Goal: Task Accomplishment & Management: Use online tool/utility

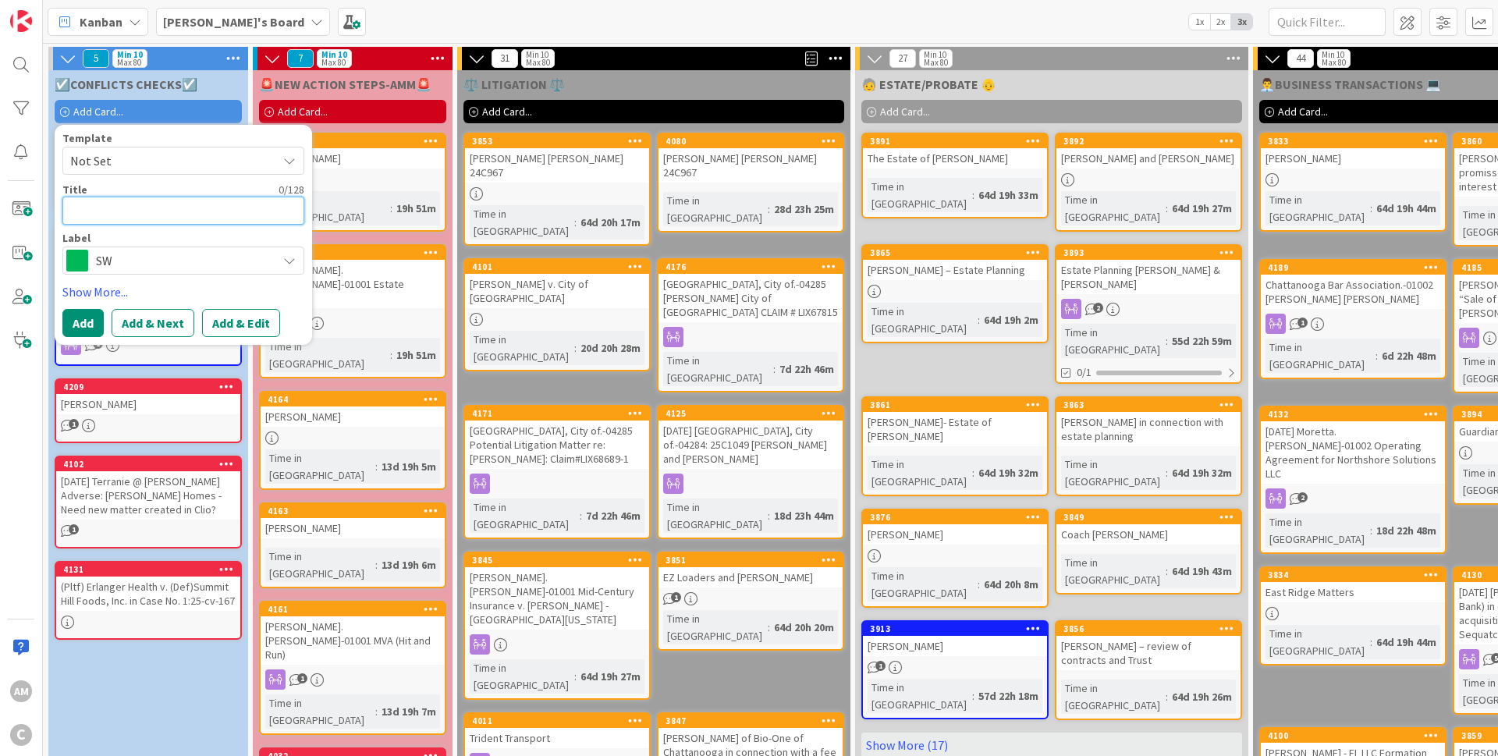
paste textarea "[PERSON_NAME]"
type textarea "[PERSON_NAME]"
type textarea "x"
type textarea "[PERSON_NAME]"
click at [190, 263] on span "SW" at bounding box center [182, 261] width 173 height 22
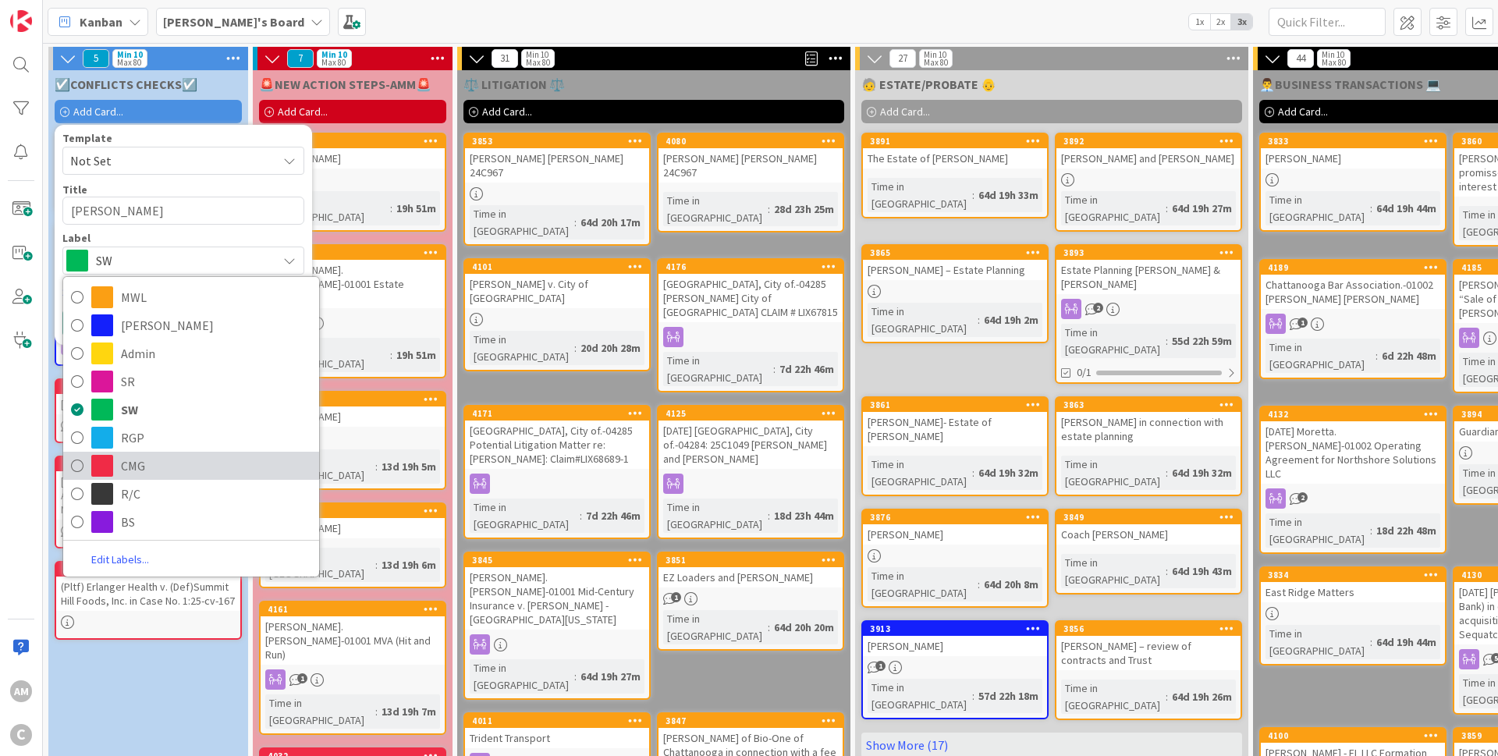
click at [143, 467] on span "CMG" at bounding box center [216, 465] width 190 height 23
type textarea "x"
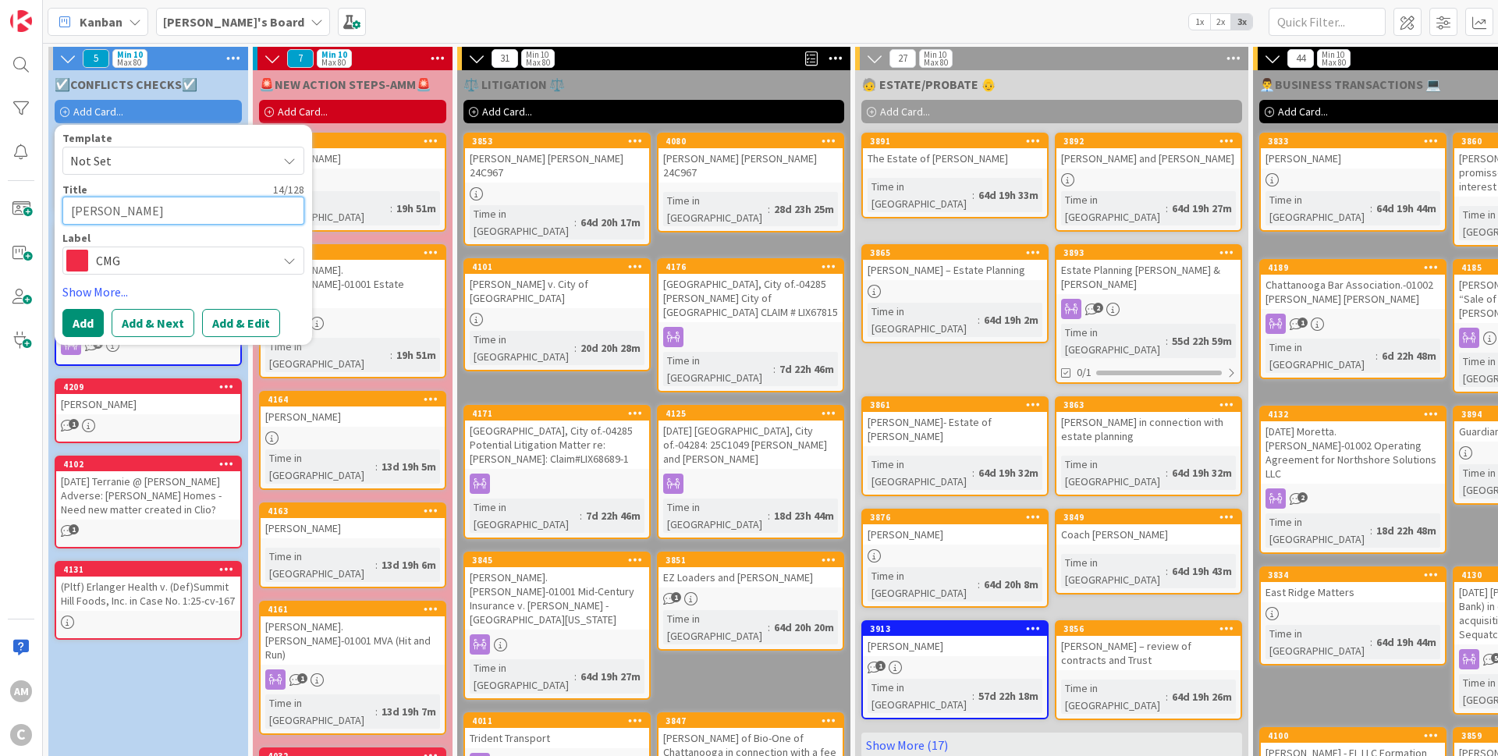
click at [170, 213] on textarea "[PERSON_NAME]" at bounding box center [183, 211] width 242 height 28
type textarea "[PERSON_NAME] -"
type textarea "x"
type textarea "[PERSON_NAME] -P"
type textarea "x"
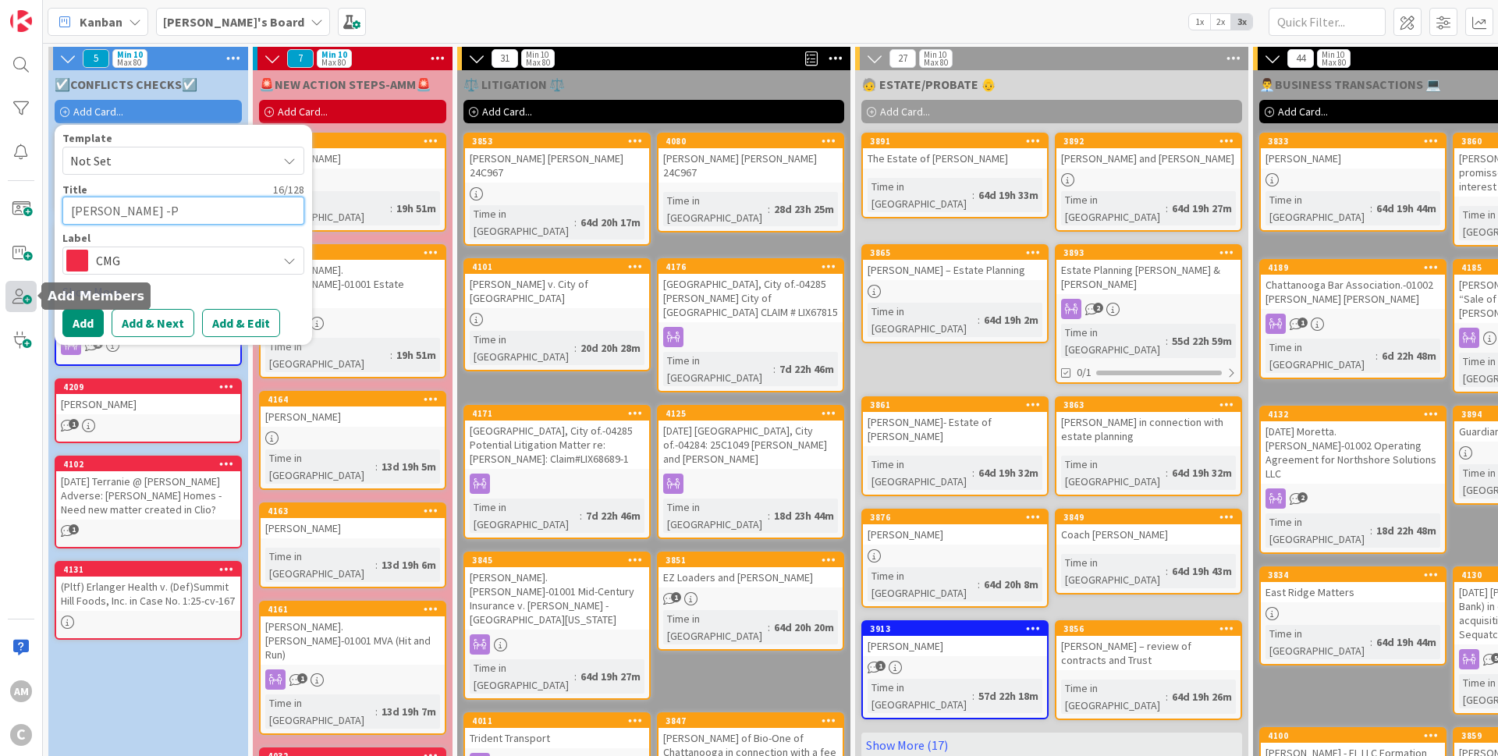
type textarea "[PERSON_NAME] -Pr"
type textarea "x"
type textarea "[PERSON_NAME] -Pro"
type textarea "x"
type textarea "[PERSON_NAME] -Prob"
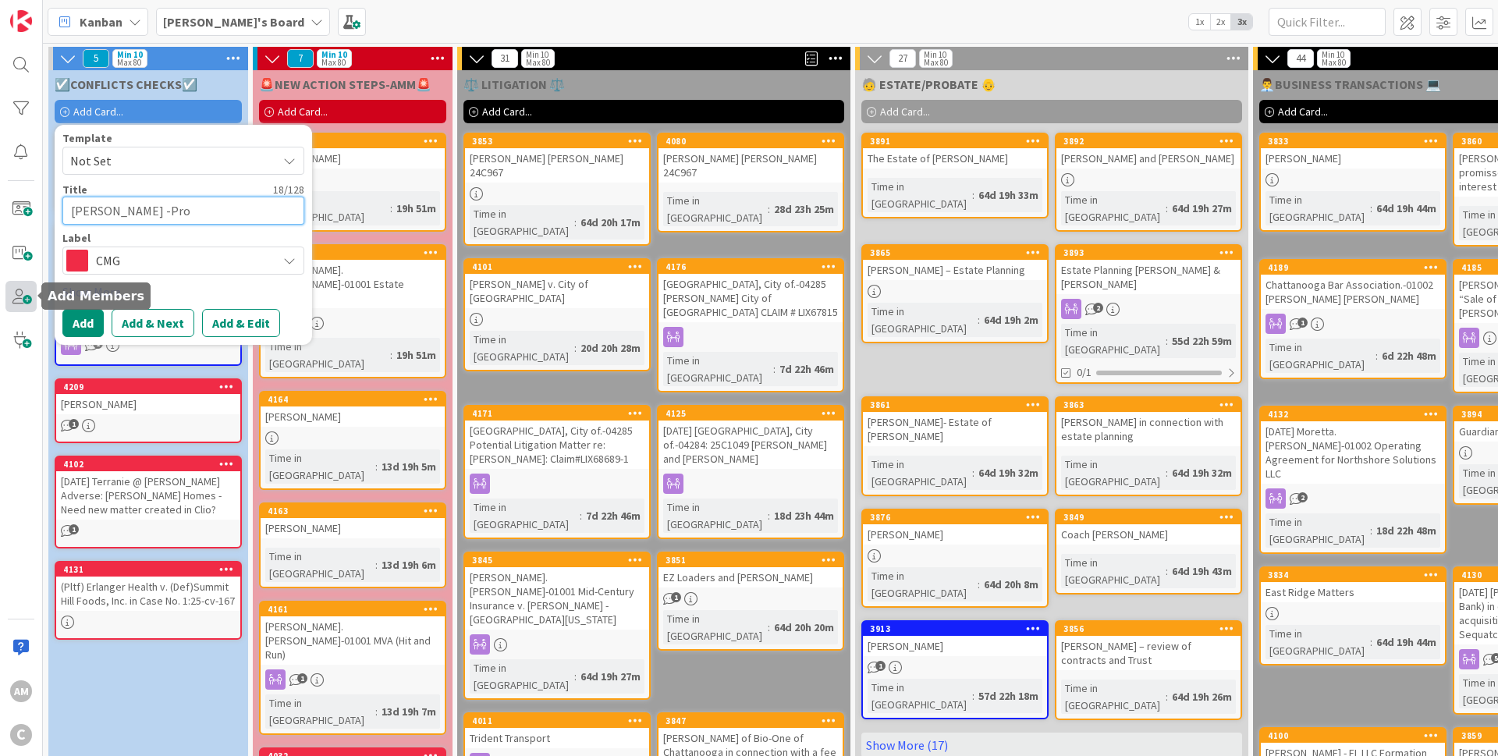
type textarea "x"
type textarea "[PERSON_NAME] -Proba"
type textarea "x"
type textarea "[PERSON_NAME] -Probat"
type textarea "x"
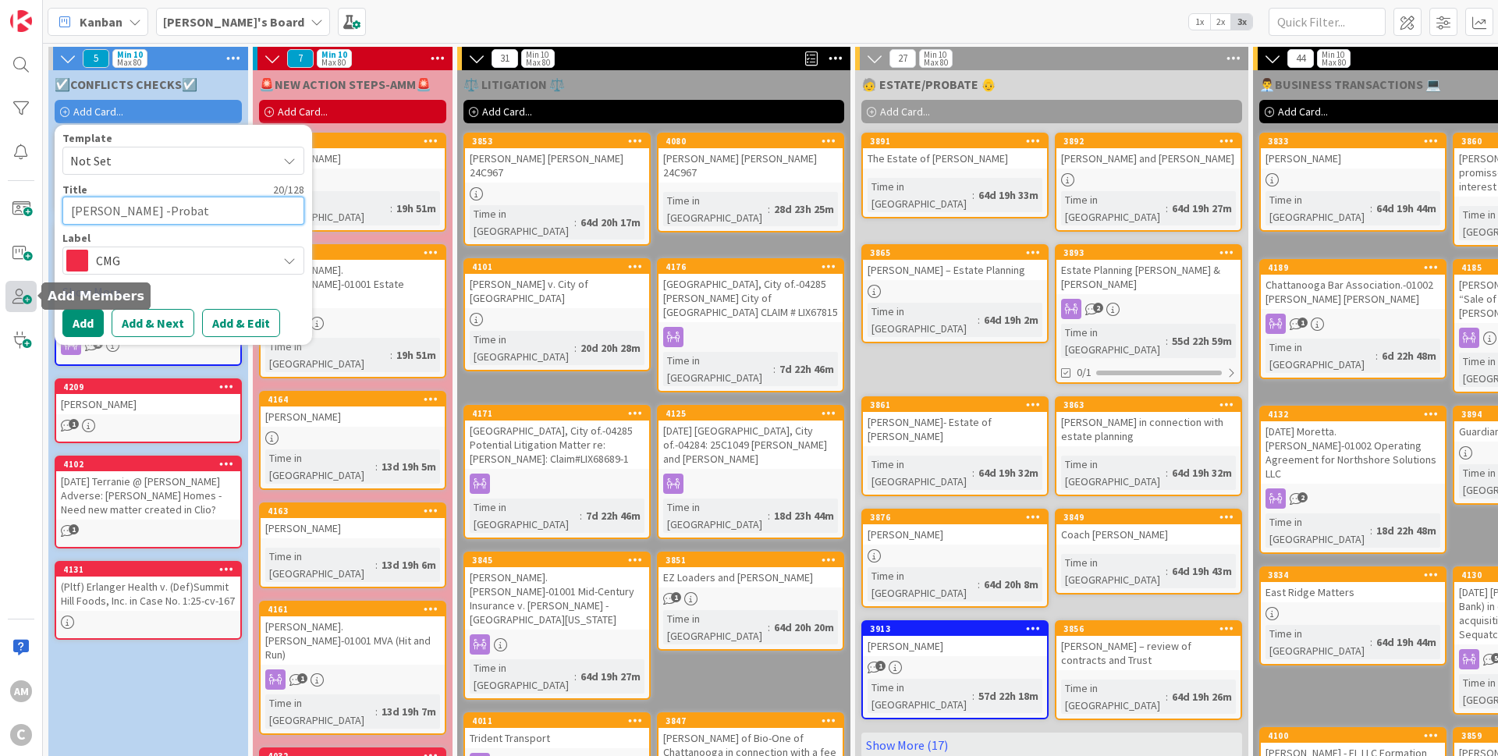
type textarea "[PERSON_NAME] -Probate"
type textarea "x"
type textarea "[PERSON_NAME] -Probate"
type textarea "x"
type textarea "[PERSON_NAME] -Probate m"
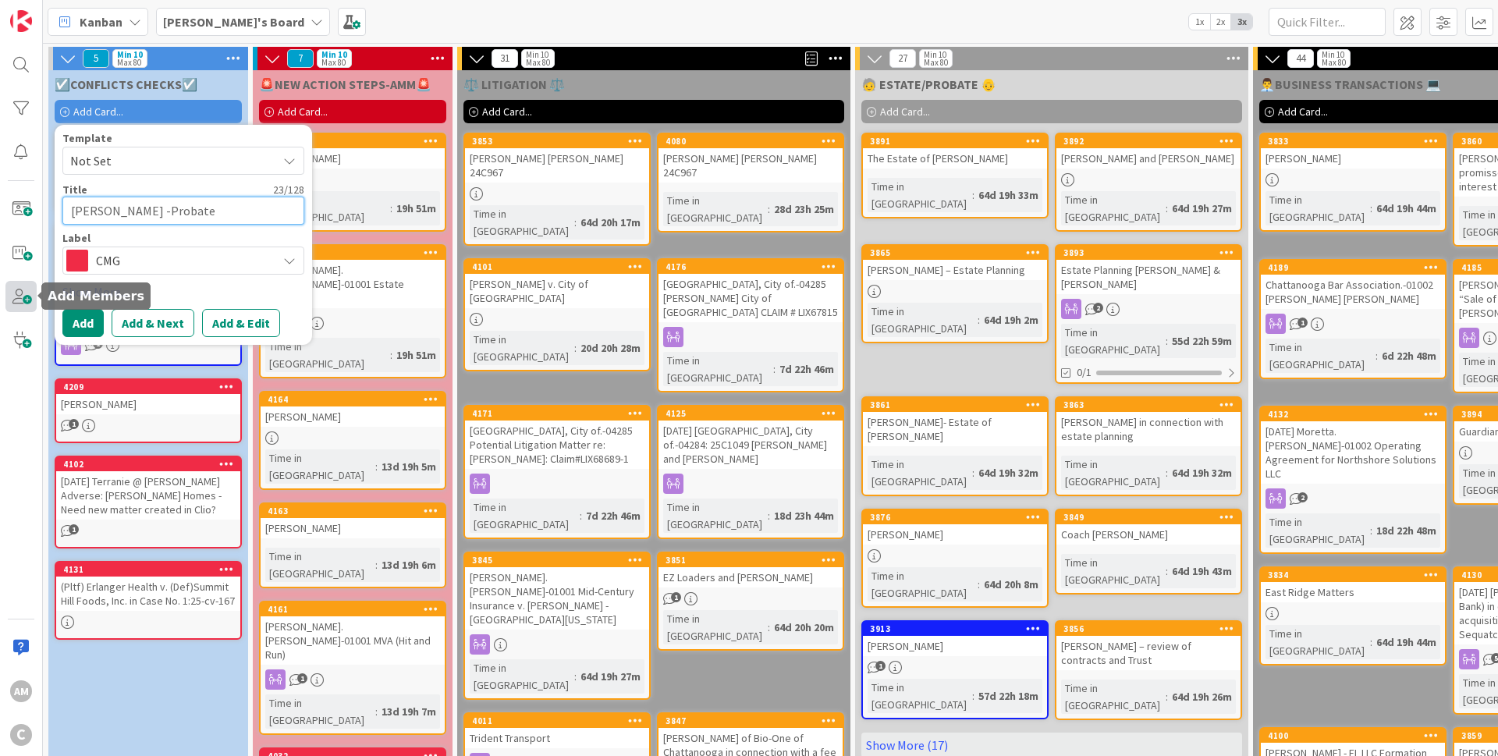
type textarea "x"
type textarea "[PERSON_NAME] -Probate ma"
type textarea "x"
type textarea "[PERSON_NAME] -Probate mat"
type textarea "x"
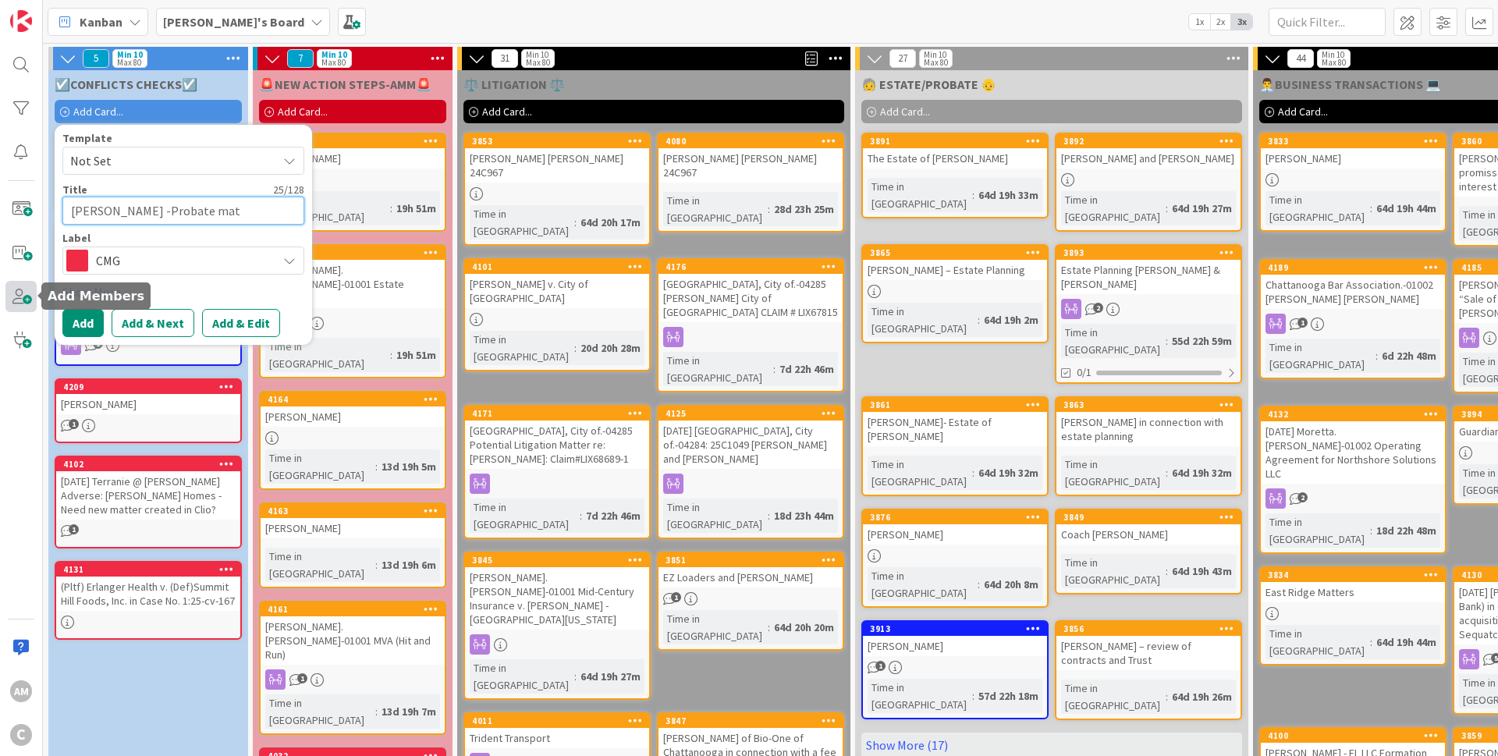
type textarea "[PERSON_NAME] -Probate matt"
type textarea "x"
type textarea "[PERSON_NAME] -Probate matte"
type textarea "x"
type textarea "[PERSON_NAME] -Probate matter"
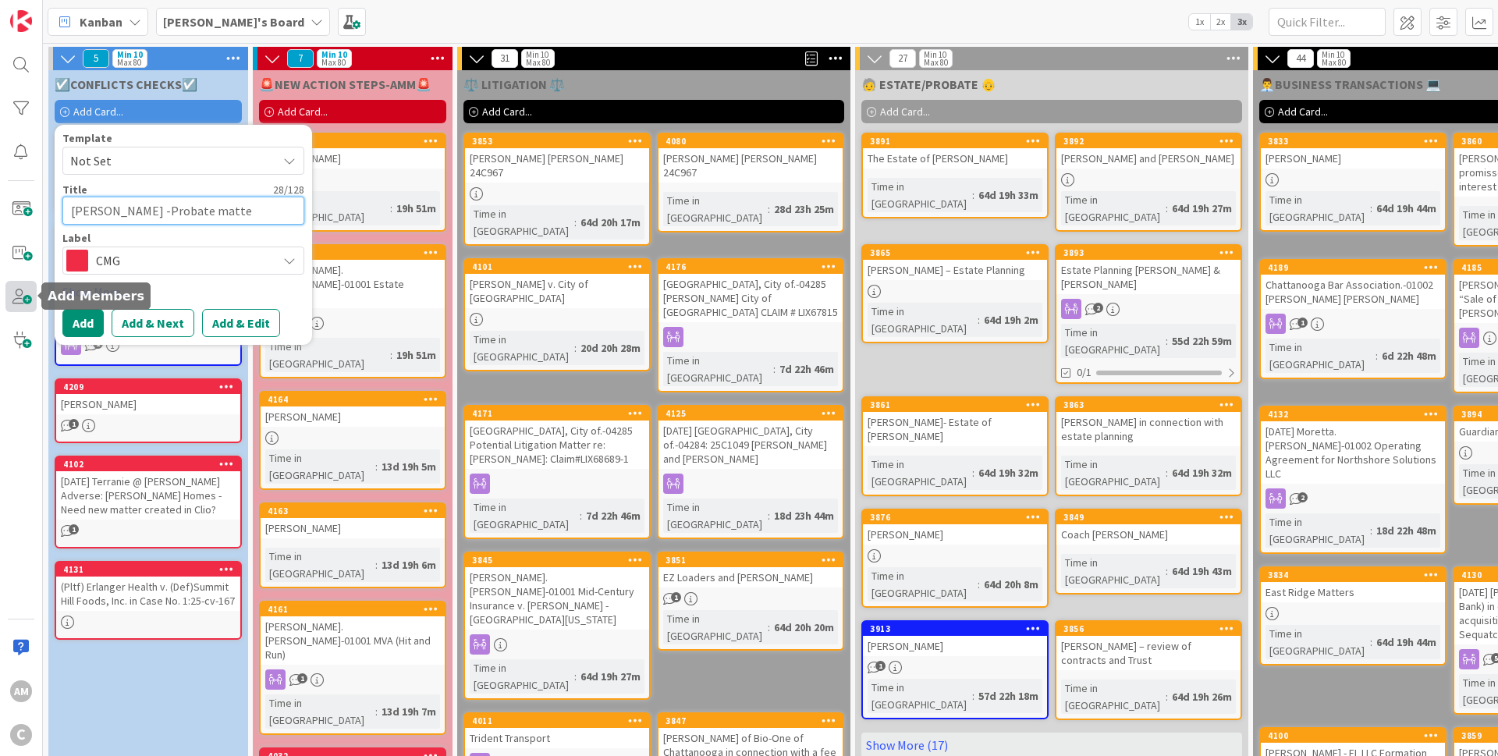
type textarea "x"
type textarea "[PERSON_NAME] -Probate matter"
type textarea "x"
type textarea "[PERSON_NAME] -Probate matter"
click at [94, 324] on button "Add" at bounding box center [82, 323] width 41 height 28
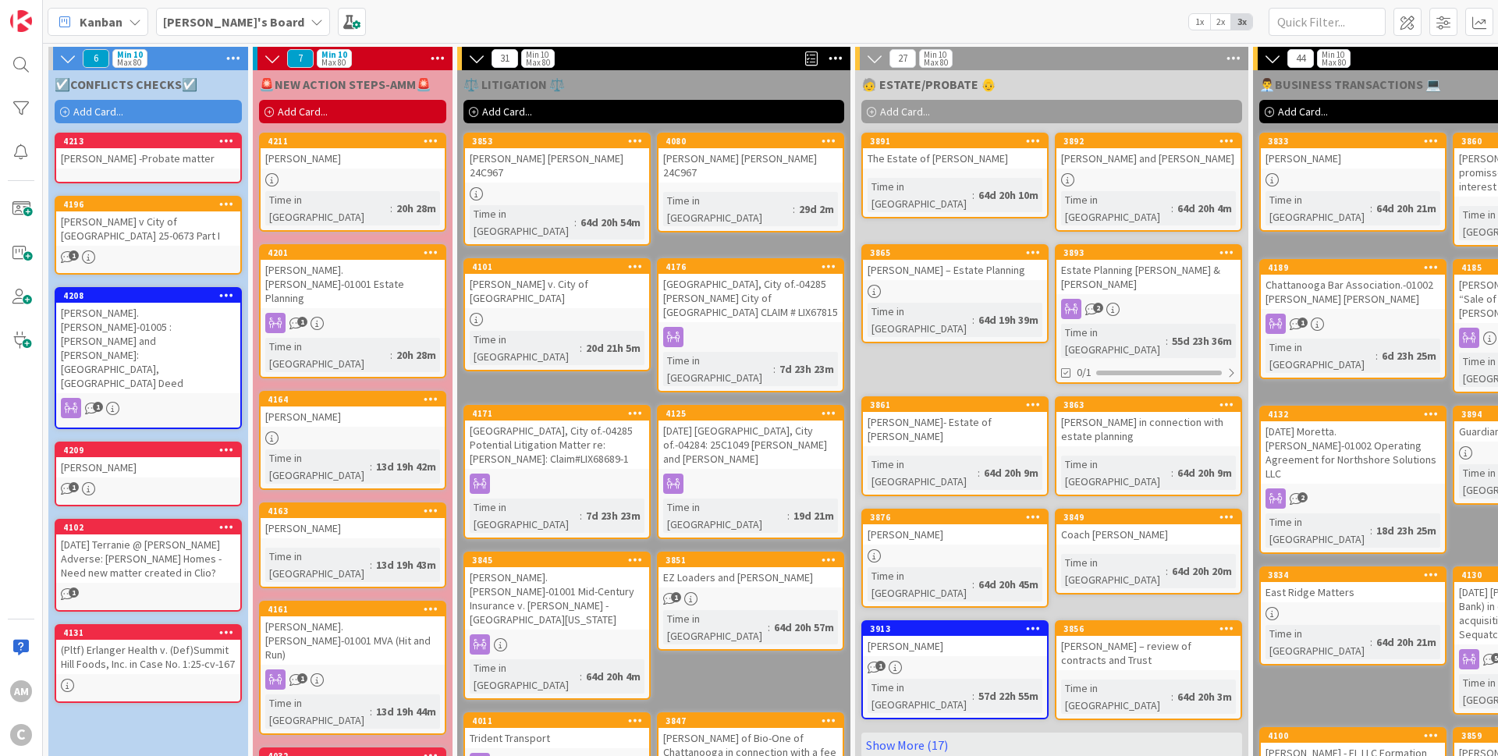
click at [379, 158] on div "[PERSON_NAME]" at bounding box center [353, 158] width 184 height 20
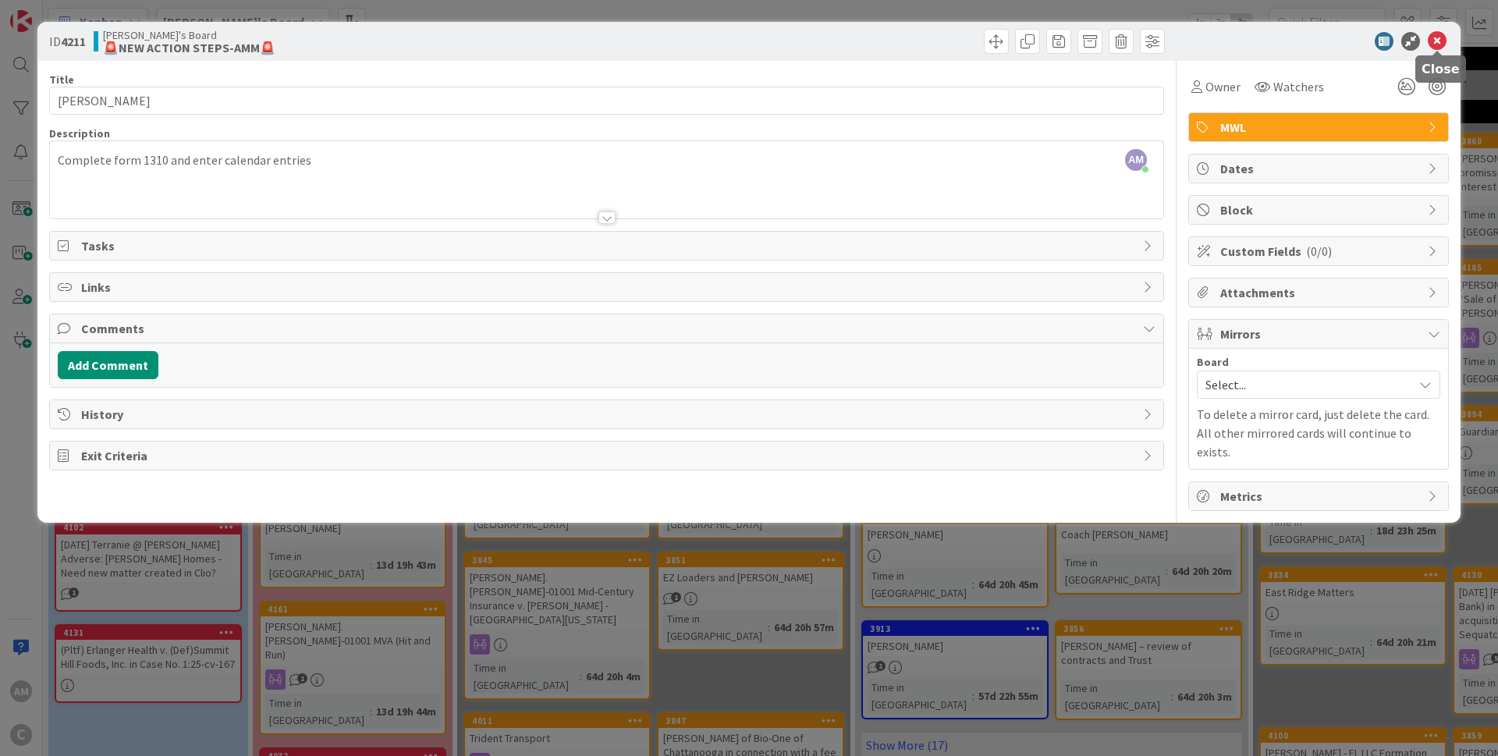
click at [1432, 37] on icon at bounding box center [1437, 41] width 19 height 19
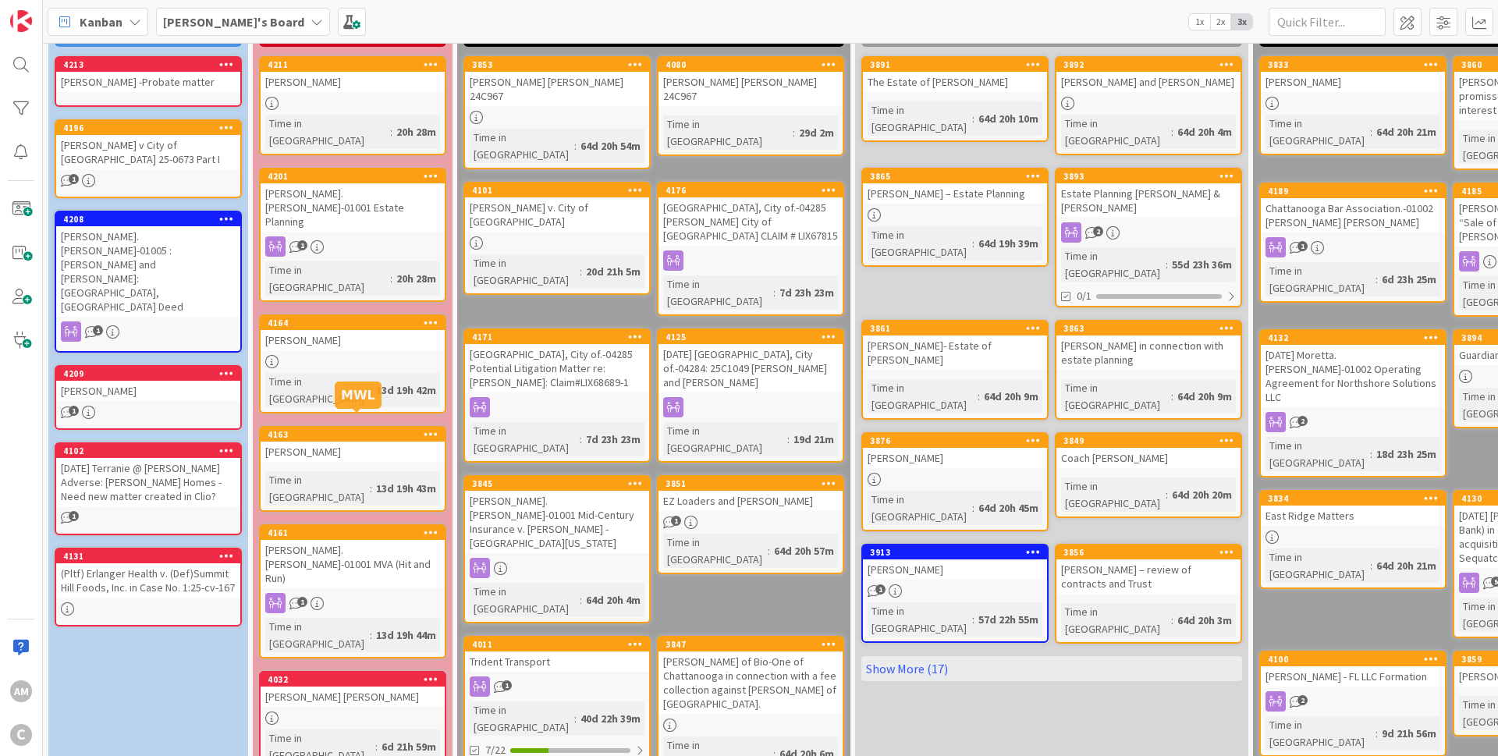
scroll to position [94, 0]
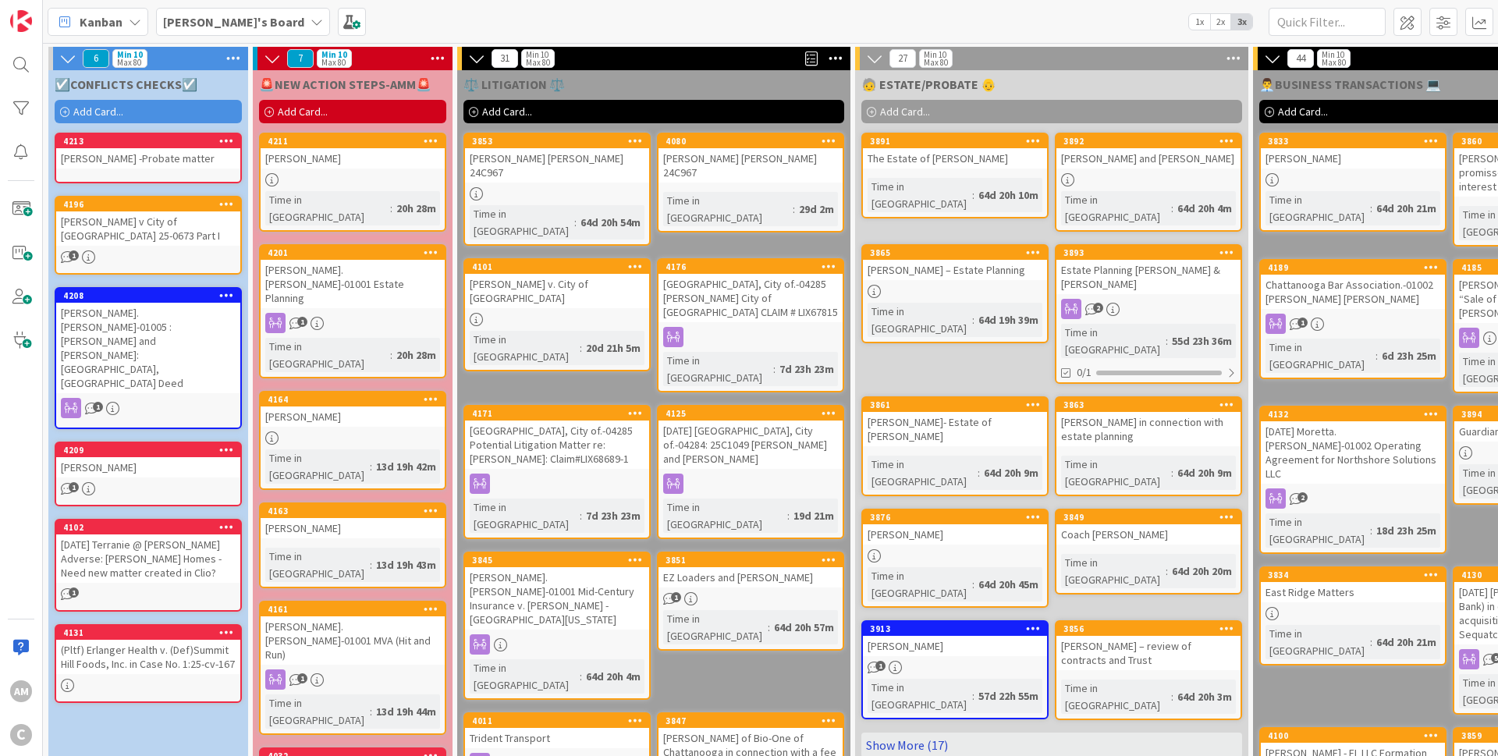
click at [934, 733] on link "Show More (17)" at bounding box center [1052, 745] width 381 height 25
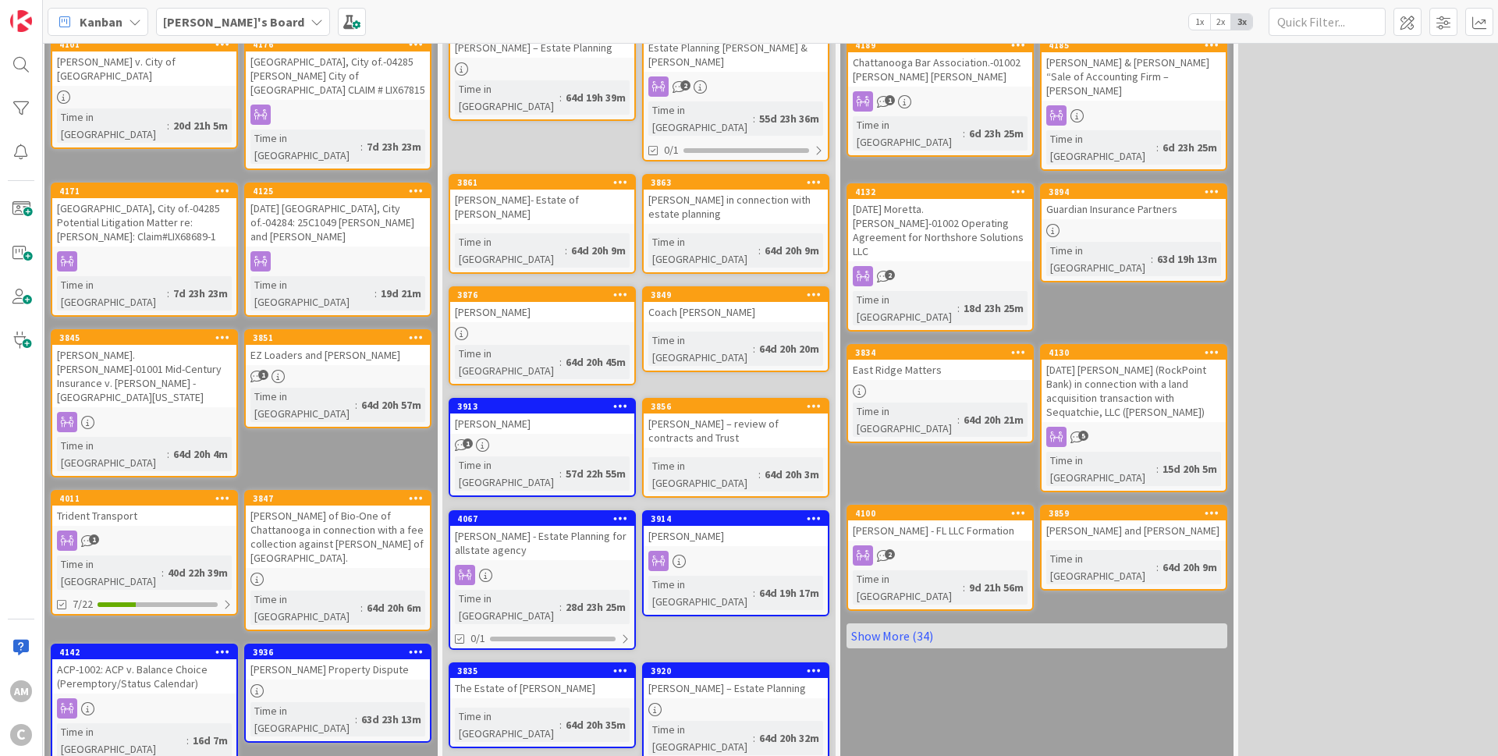
scroll to position [222, 490]
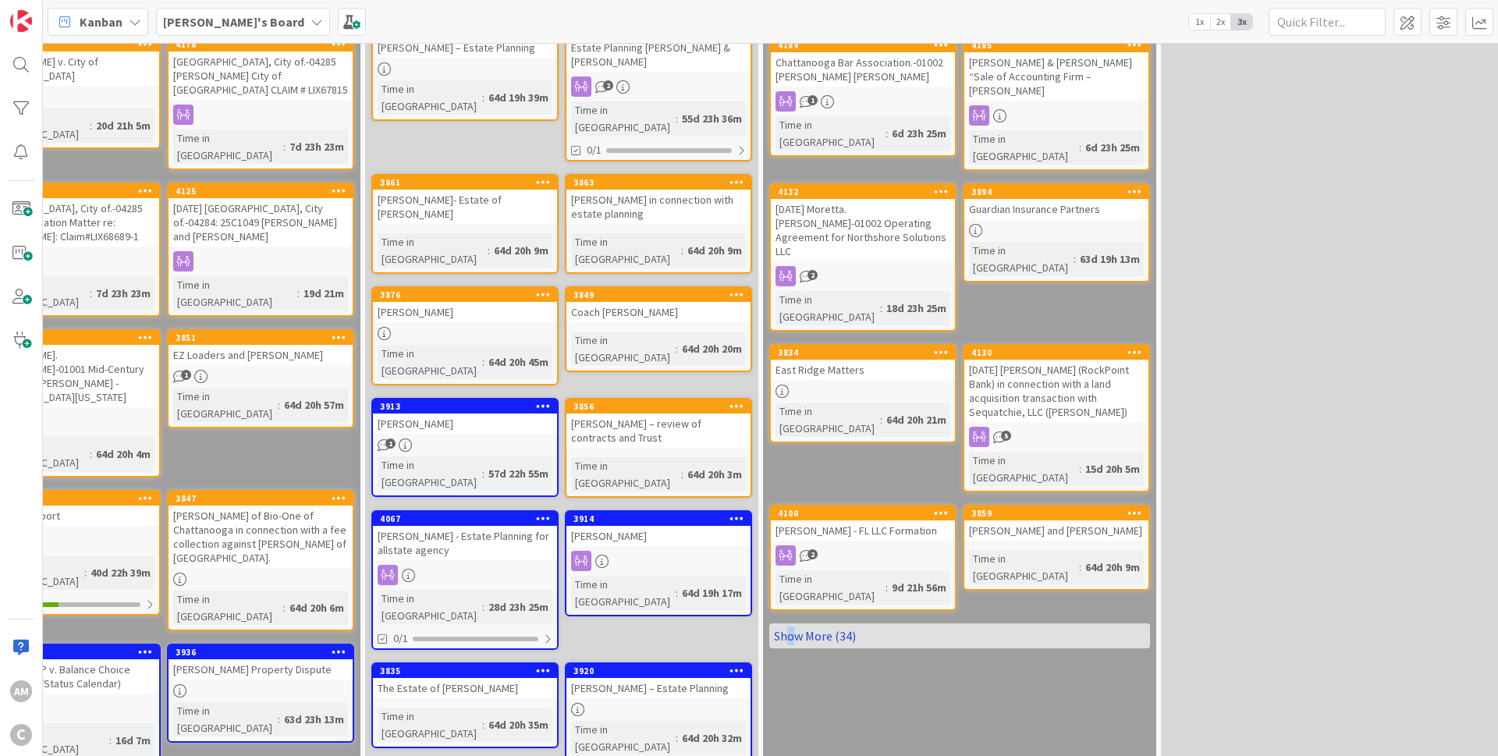
click at [790, 624] on link "Show More (34)" at bounding box center [960, 636] width 381 height 25
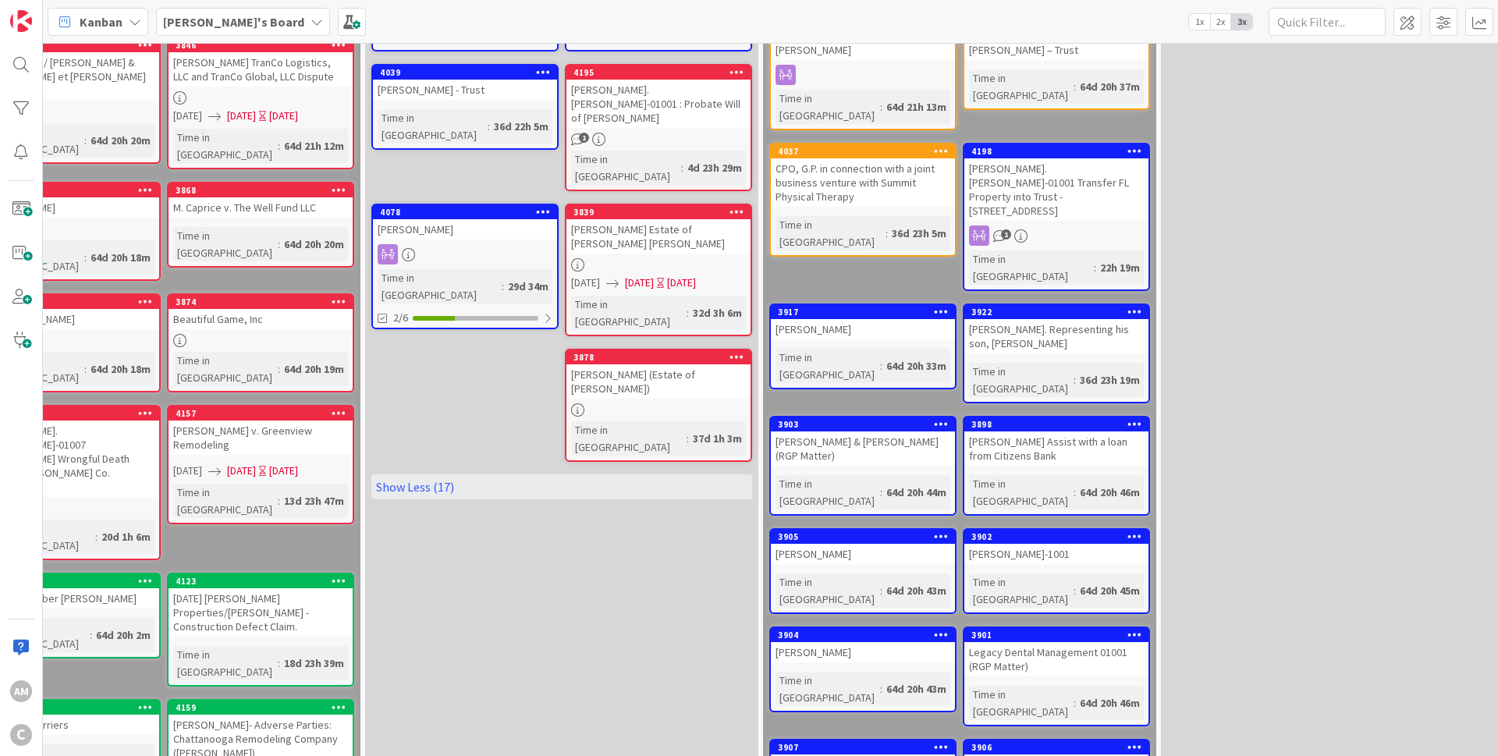
scroll to position [919, 490]
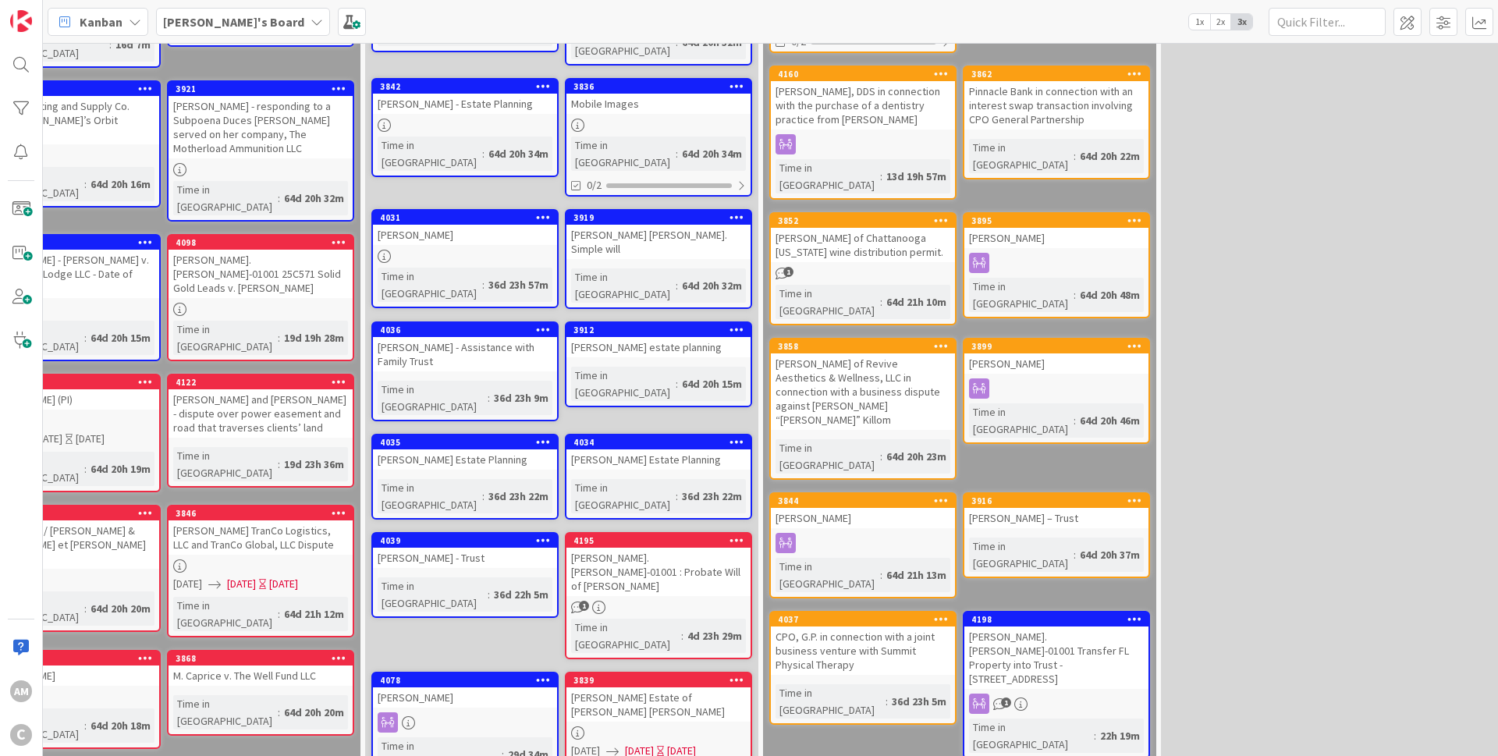
click at [248, 13] on div "[PERSON_NAME]'s Board" at bounding box center [243, 22] width 174 height 28
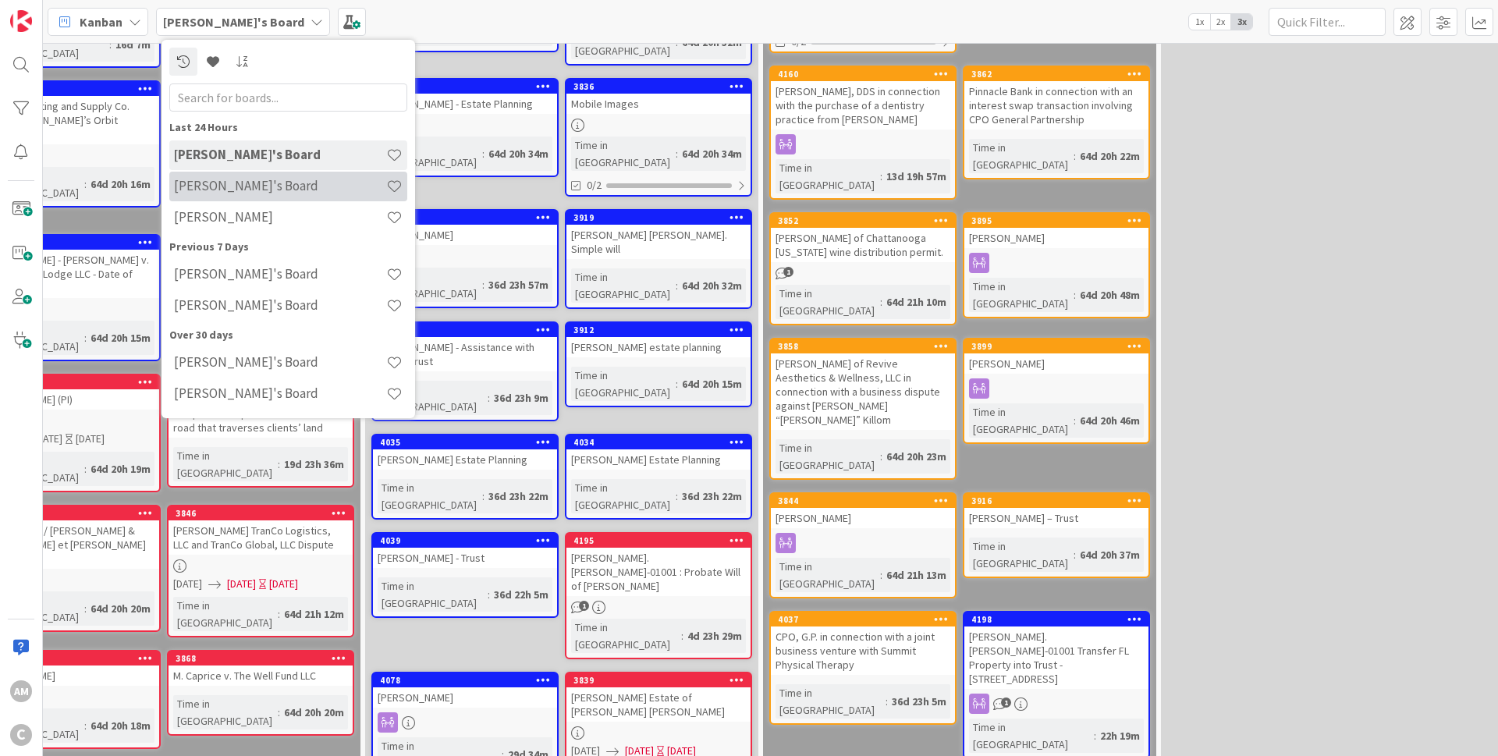
click at [215, 182] on h4 "[PERSON_NAME]'s Board" at bounding box center [280, 186] width 212 height 16
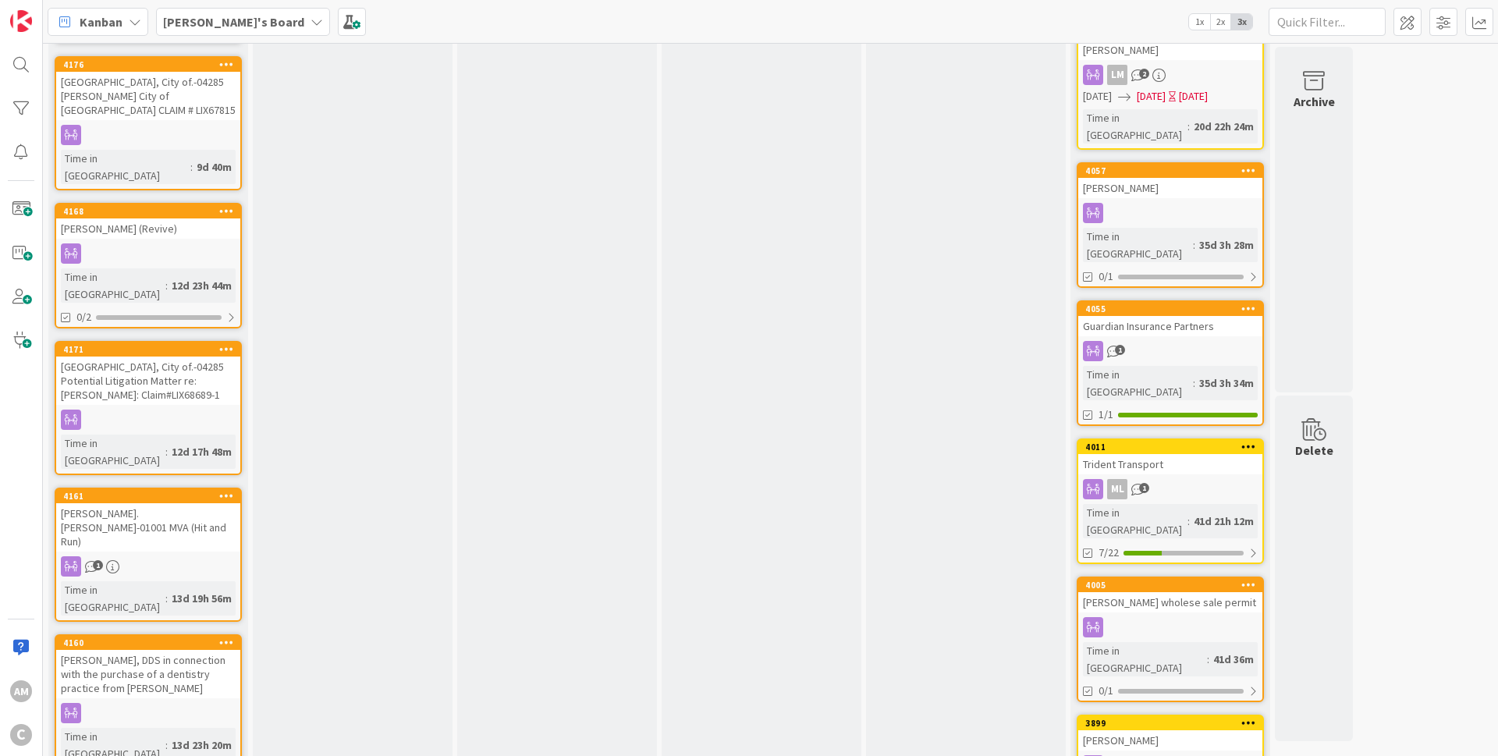
scroll to position [596, 0]
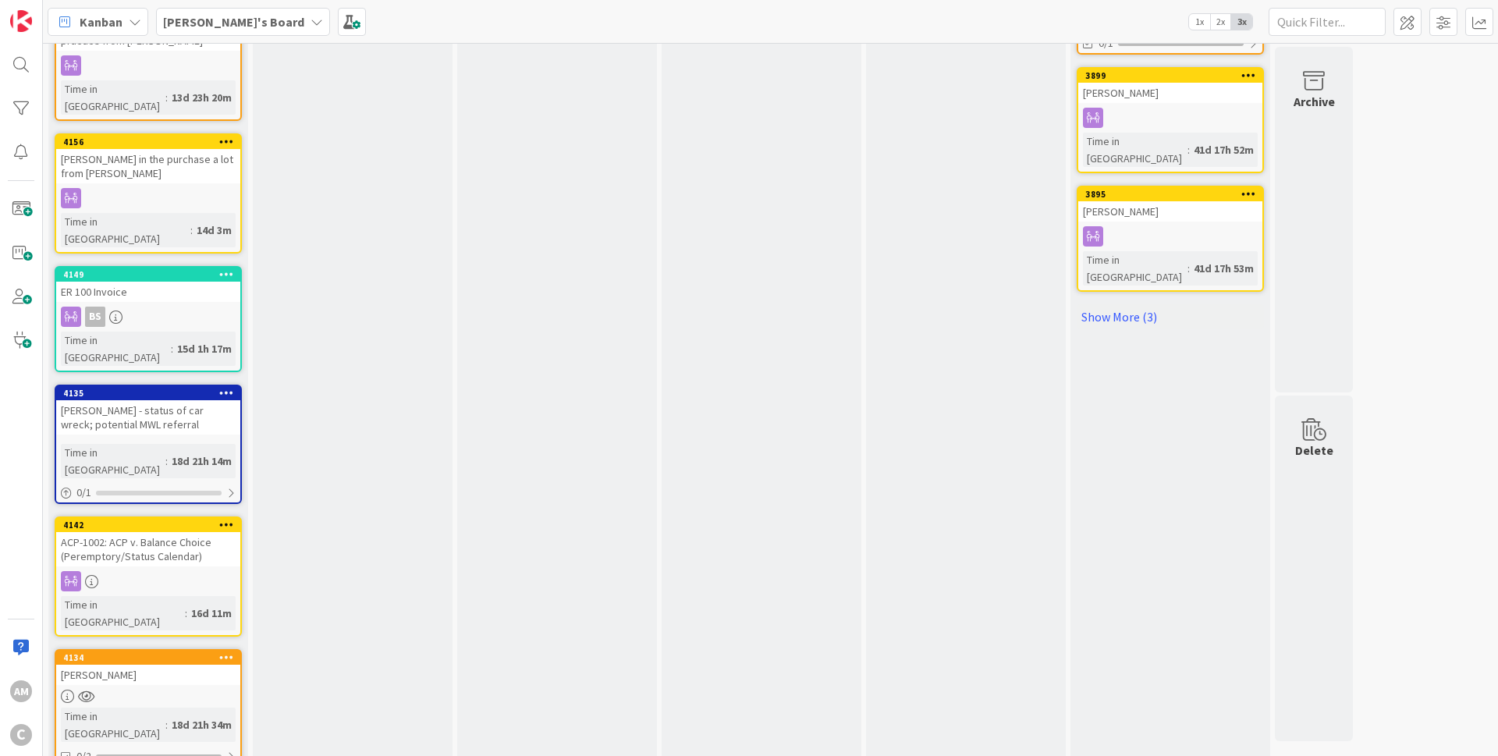
scroll to position [1158, 0]
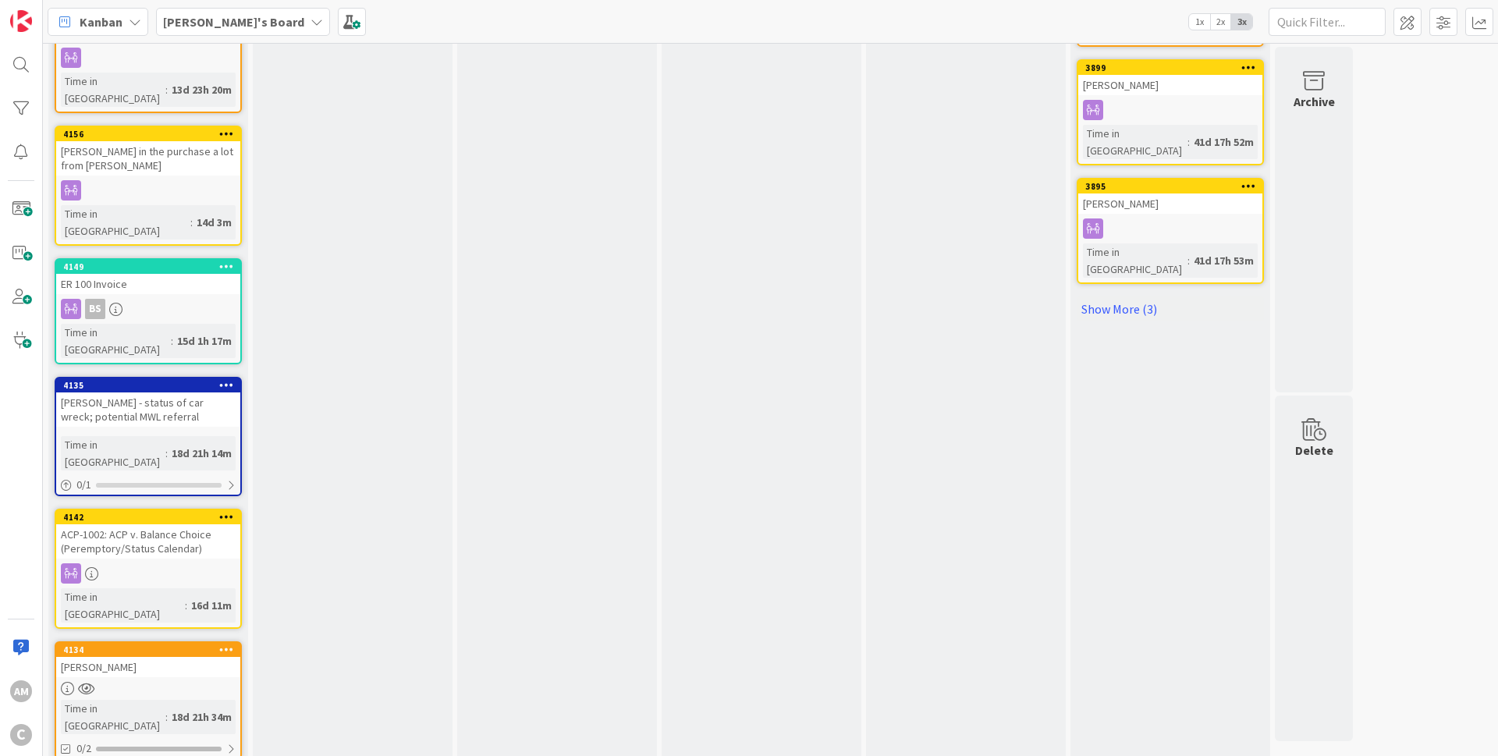
click at [136, 657] on div "[PERSON_NAME]" at bounding box center [148, 667] width 184 height 20
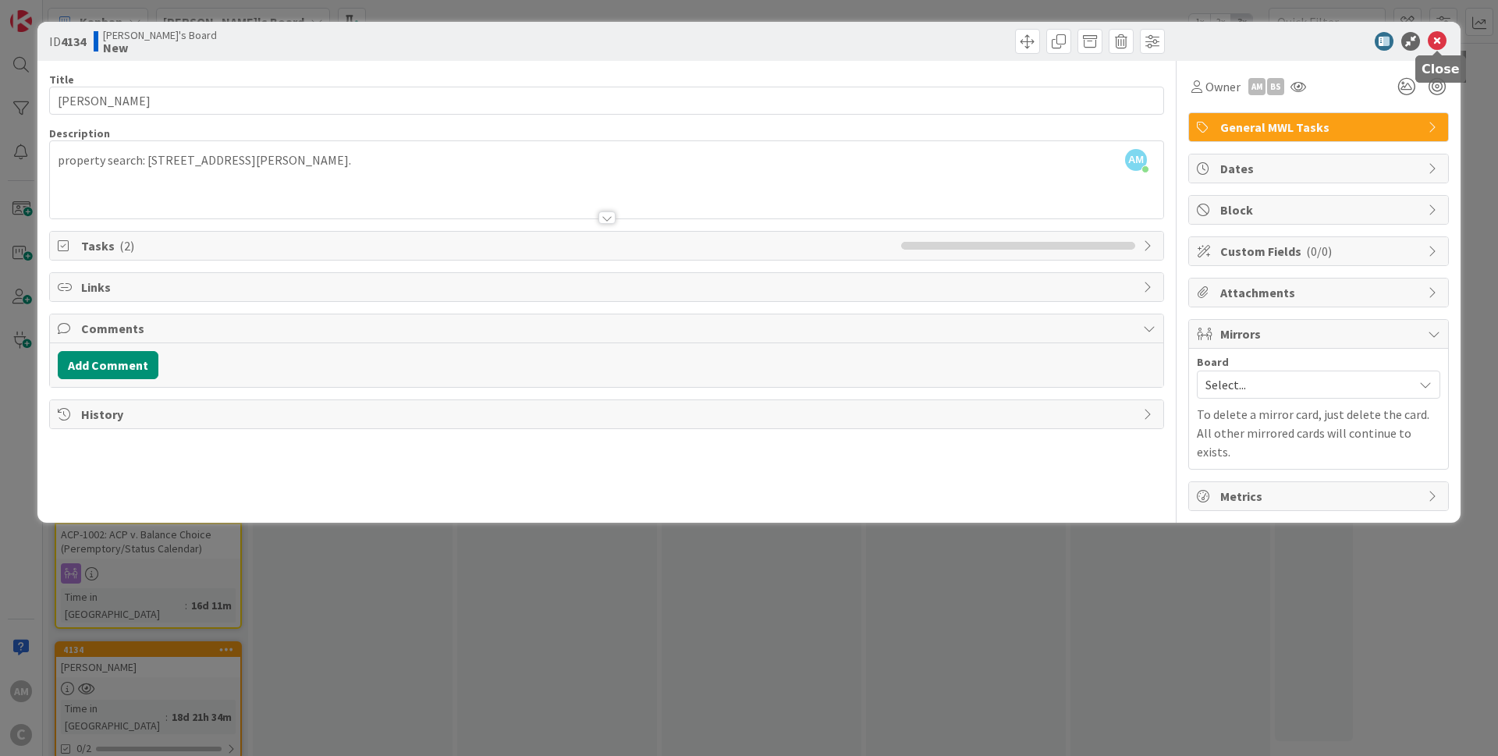
click at [1439, 37] on icon at bounding box center [1437, 41] width 19 height 19
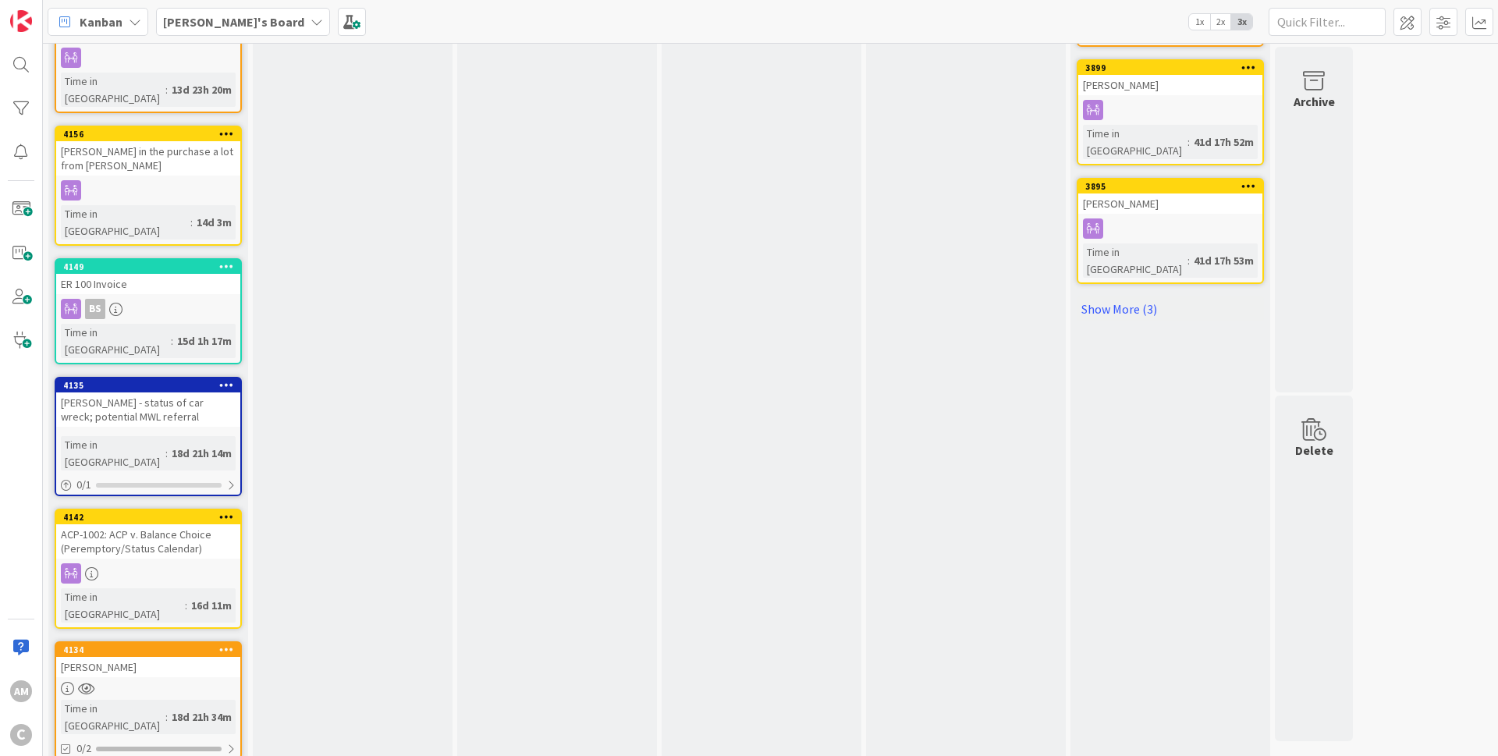
click at [224, 12] on div "[PERSON_NAME]'s Board" at bounding box center [243, 22] width 174 height 28
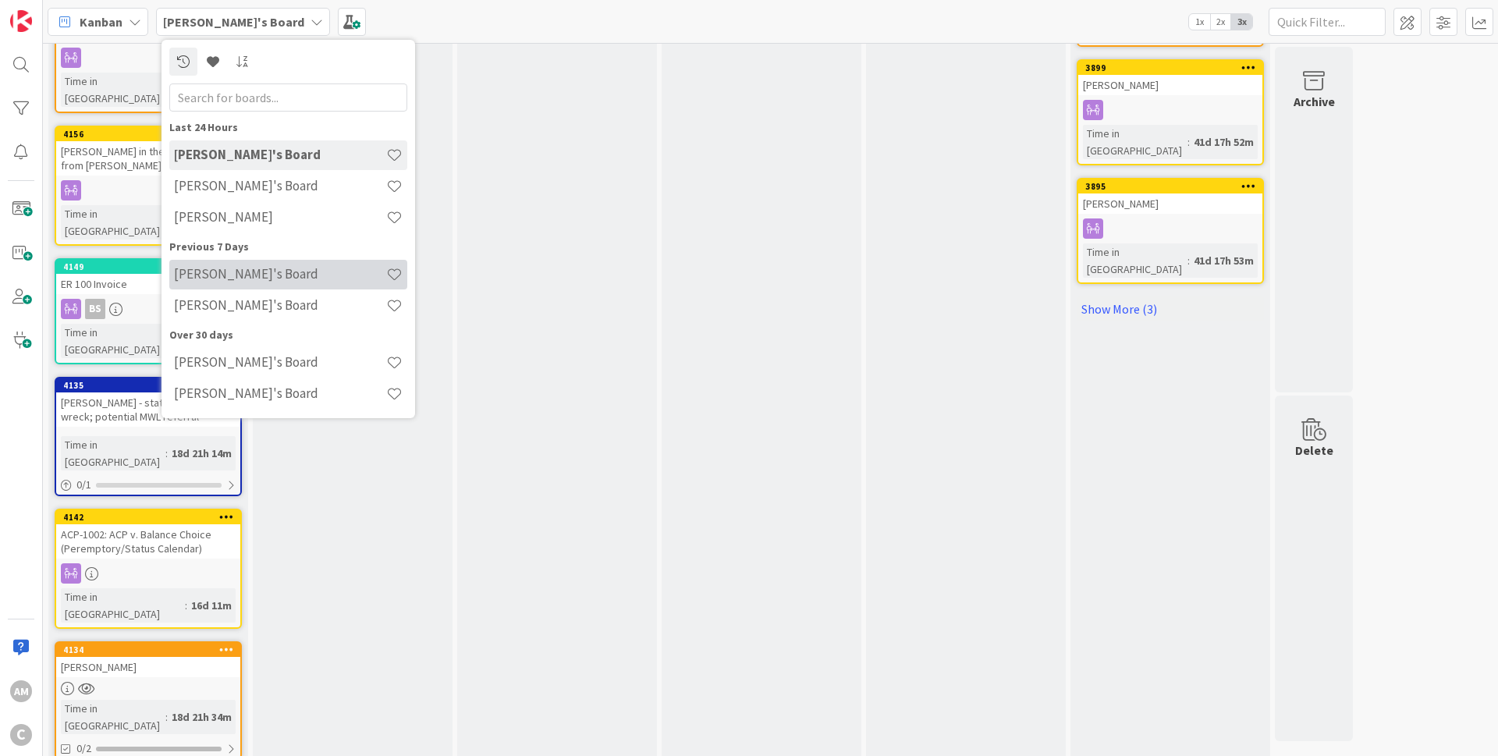
click at [241, 279] on h4 "[PERSON_NAME]'s Board" at bounding box center [280, 274] width 212 height 16
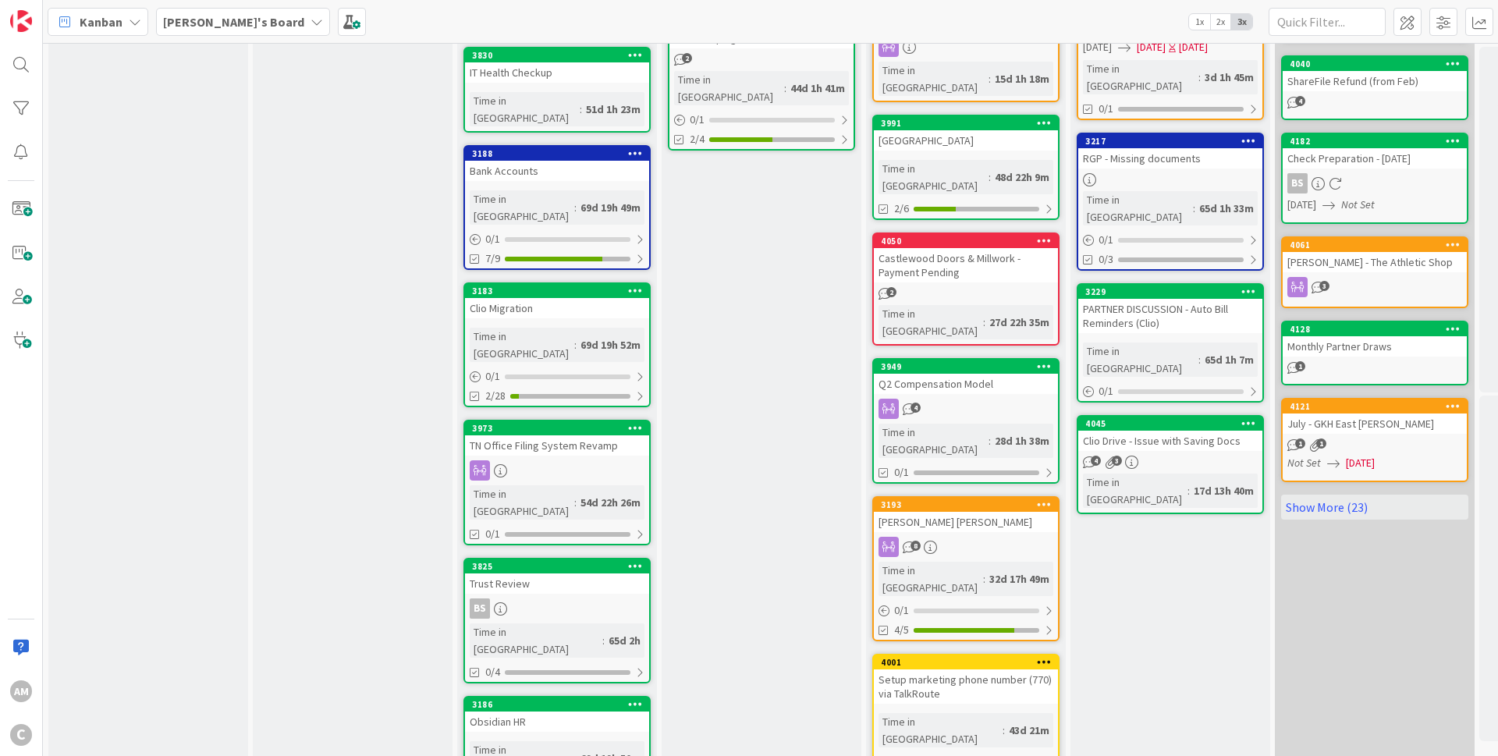
scroll to position [547, 0]
drag, startPoint x: 500, startPoint y: 681, endPoint x: 566, endPoint y: 688, distance: 65.9
click at [502, 690] on div "To Do Add Card... 4191 Order sheet protectors for estate planning binders Time …" at bounding box center [557, 261] width 200 height 1477
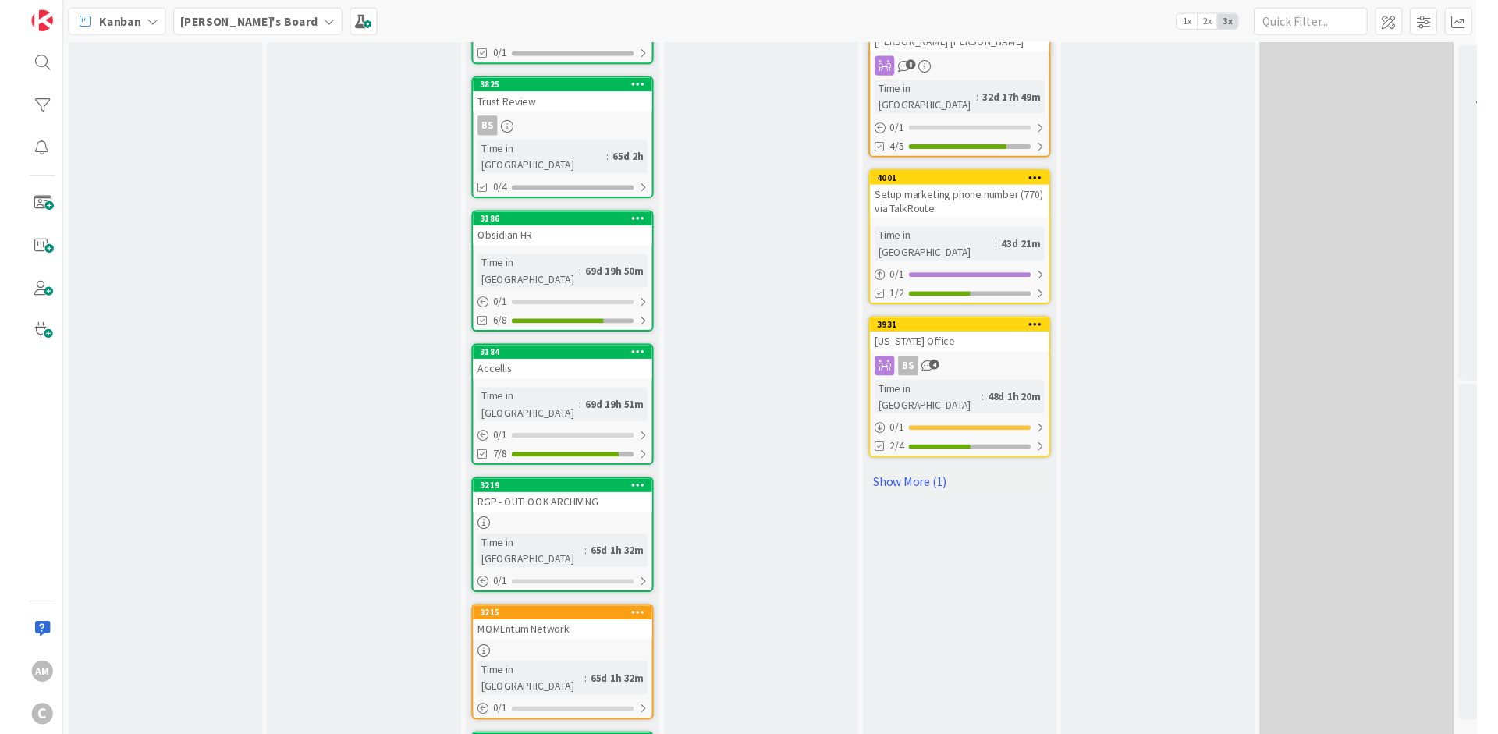
scroll to position [1015, 0]
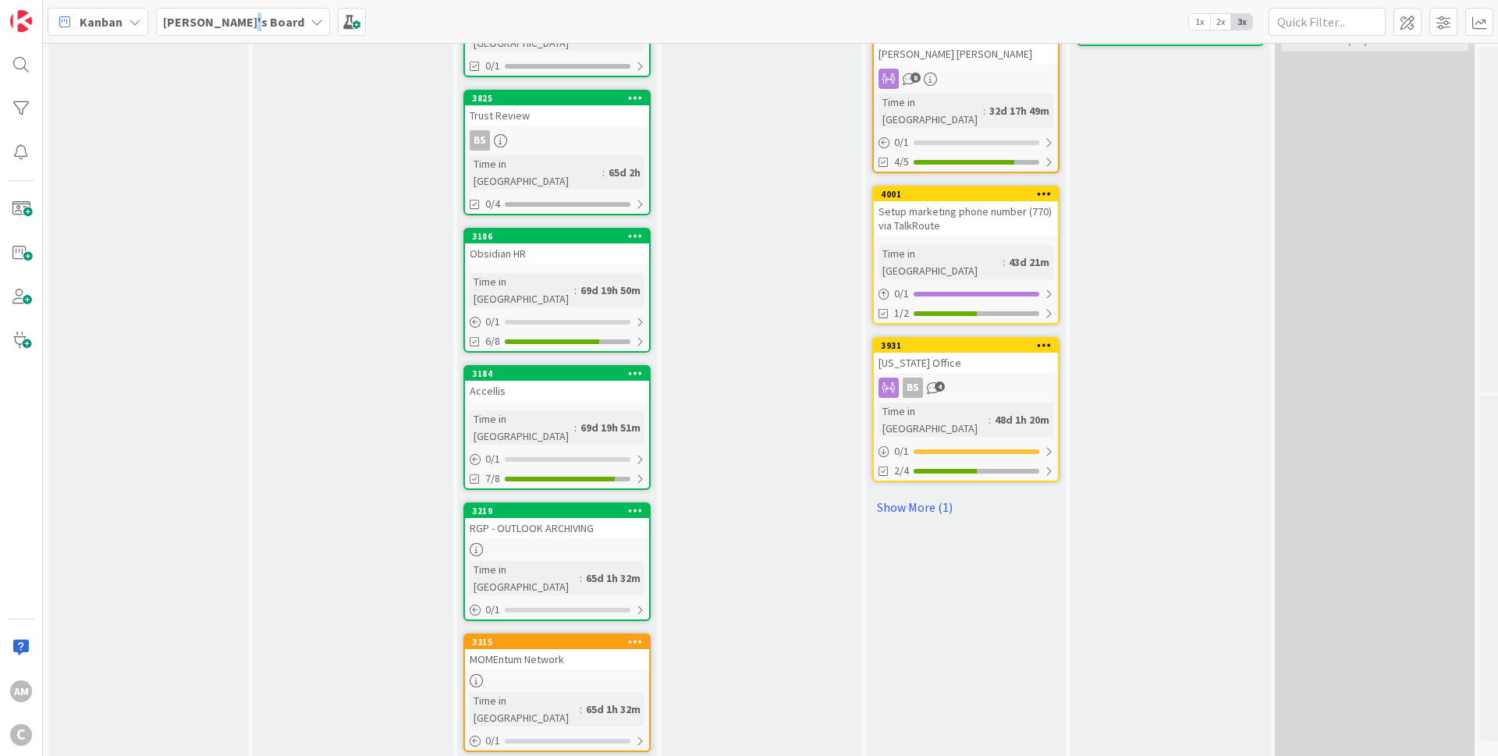
click at [242, 14] on span "[PERSON_NAME]'s Board" at bounding box center [233, 21] width 141 height 19
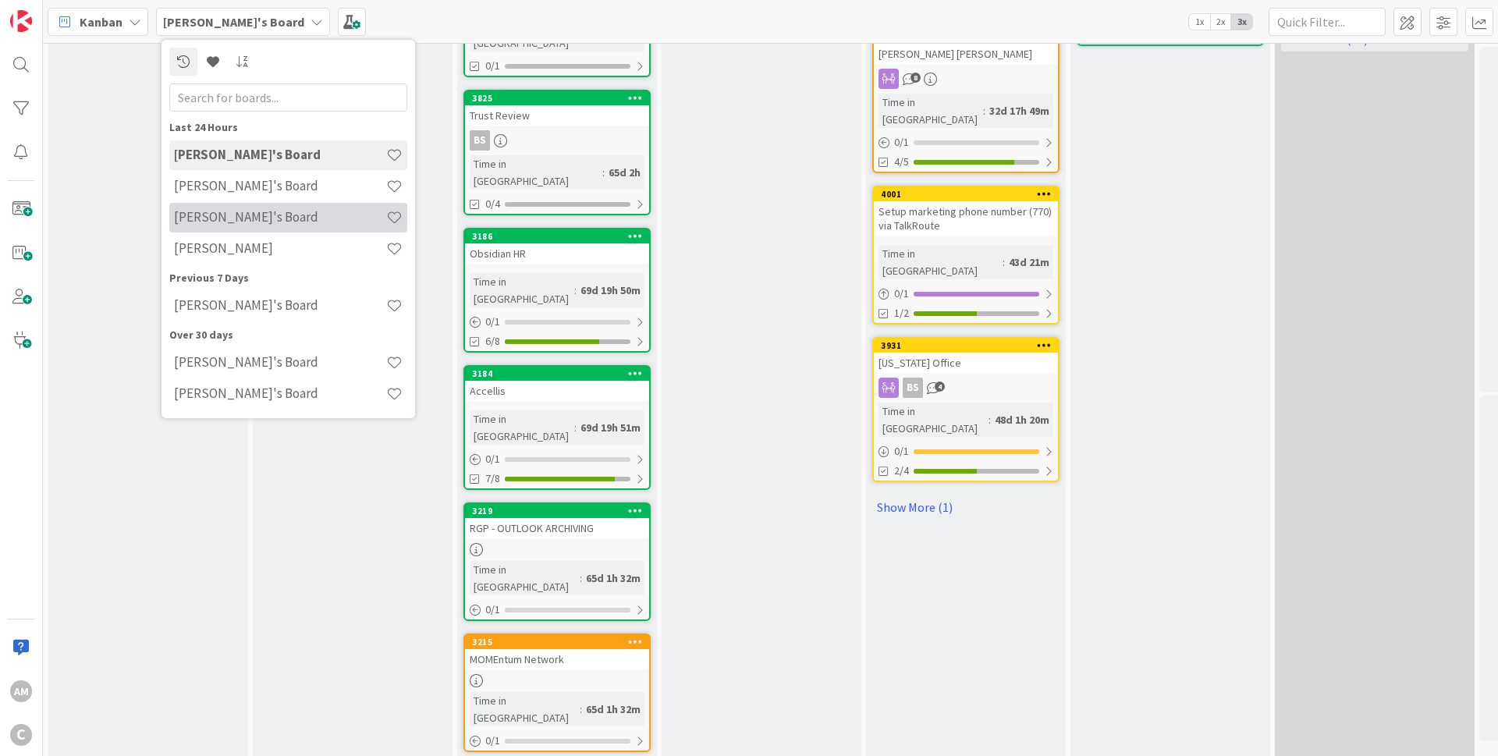
click at [217, 208] on div "[PERSON_NAME]'s Board" at bounding box center [288, 218] width 238 height 30
